Goal: Find specific page/section: Find specific page/section

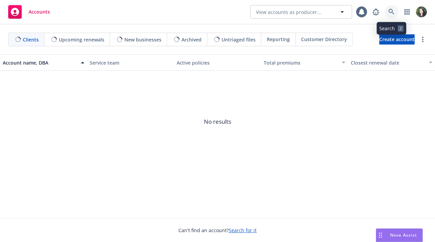
click at [392, 15] on link at bounding box center [392, 12] width 14 height 14
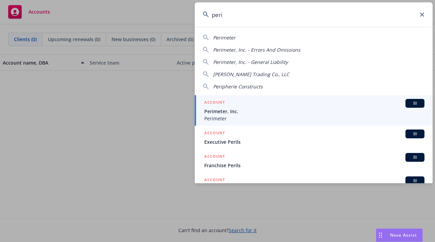
click at [344, 18] on input "peri" at bounding box center [314, 14] width 238 height 24
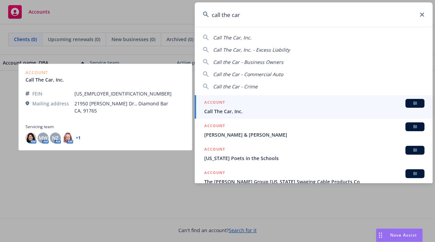
type input "call the car"
click at [282, 101] on div "ACCOUNT BI" at bounding box center [314, 103] width 220 height 9
